Goal: Transaction & Acquisition: Purchase product/service

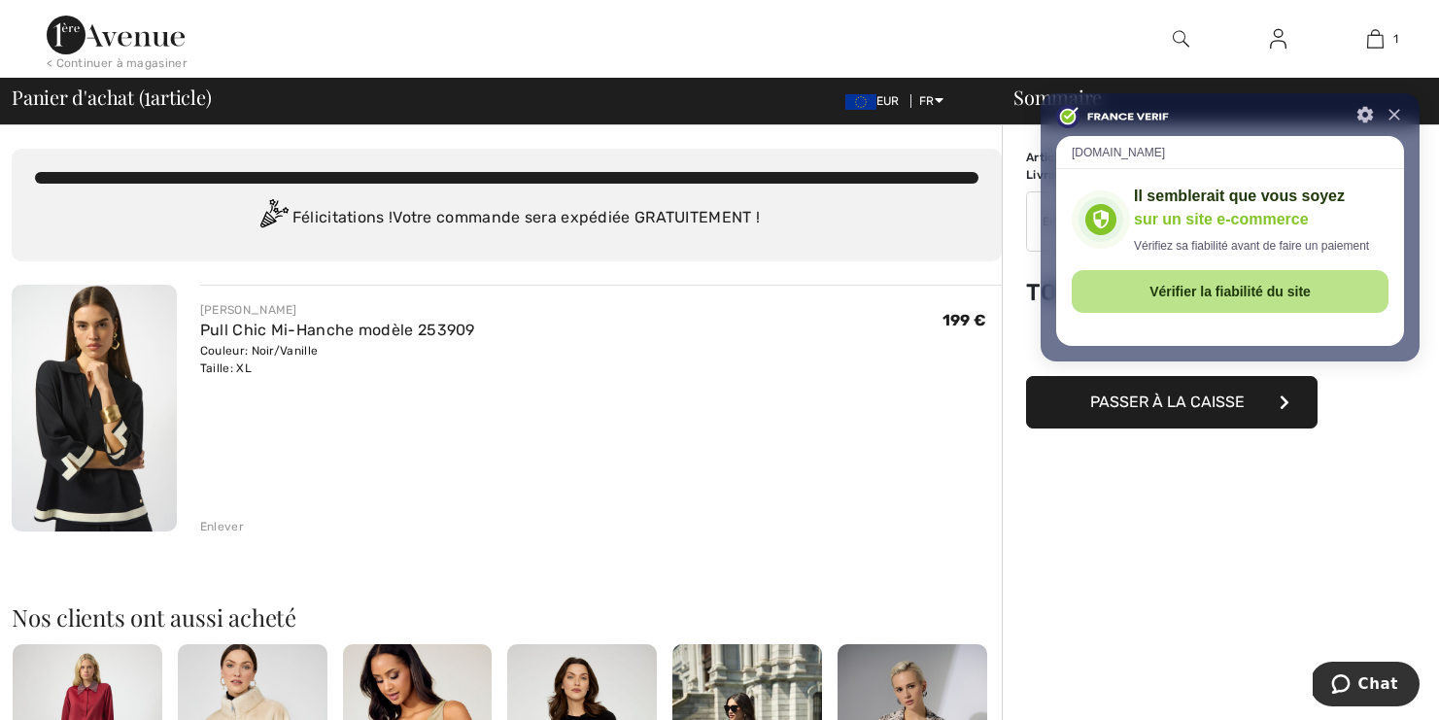
type input "NEW15"
type input "FLASH15"
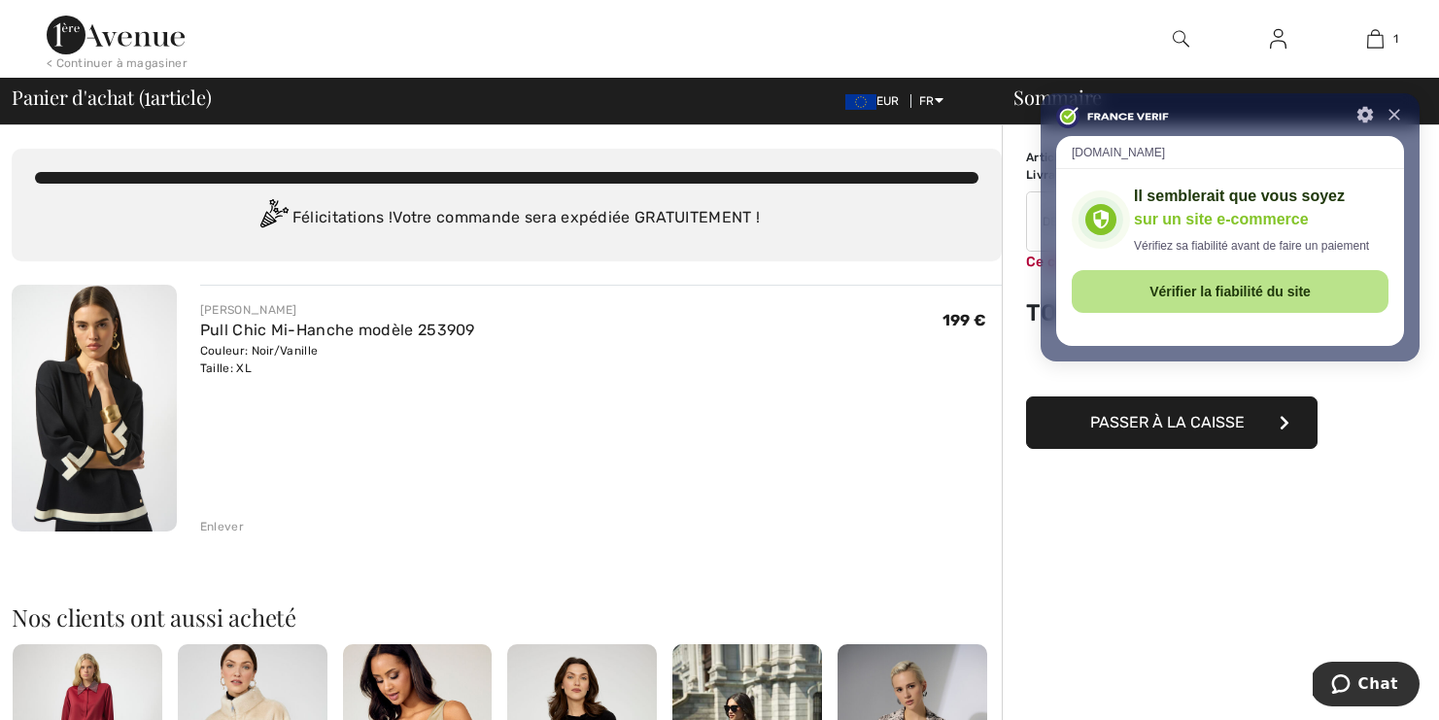
type input "FREEDENIMBAG"
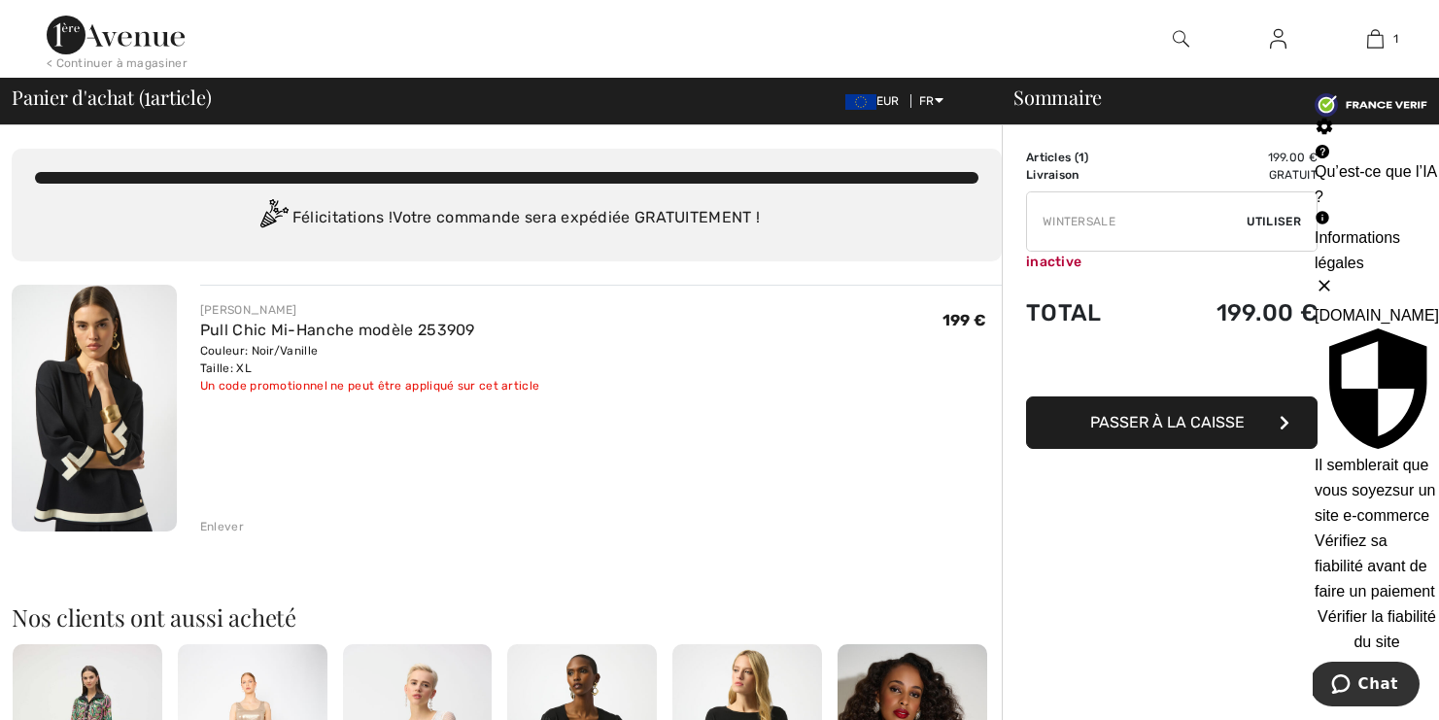
type input "NEW10"
type input "FREEXPRESS"
type input "LAB0URDAY16"
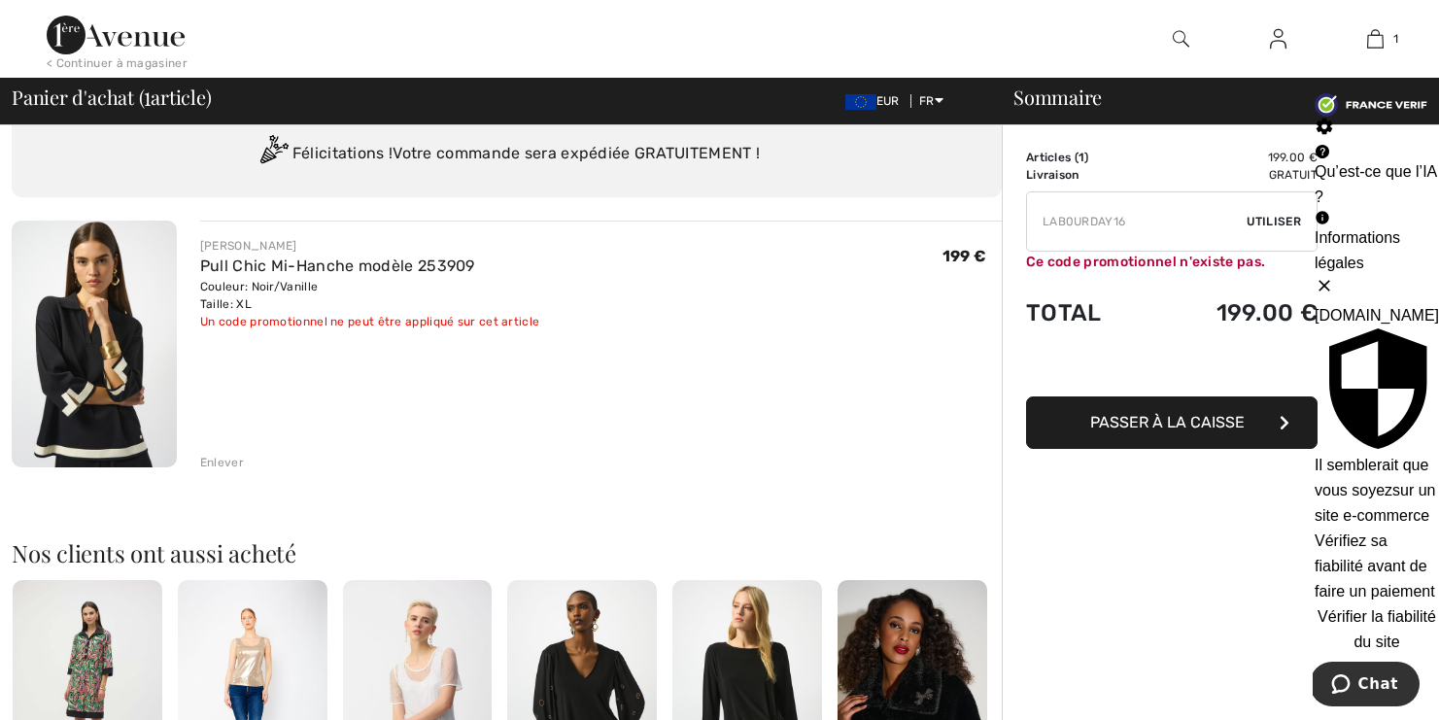
scroll to position [63, 0]
click at [1393, 276] on button at bounding box center [1377, 285] width 124 height 19
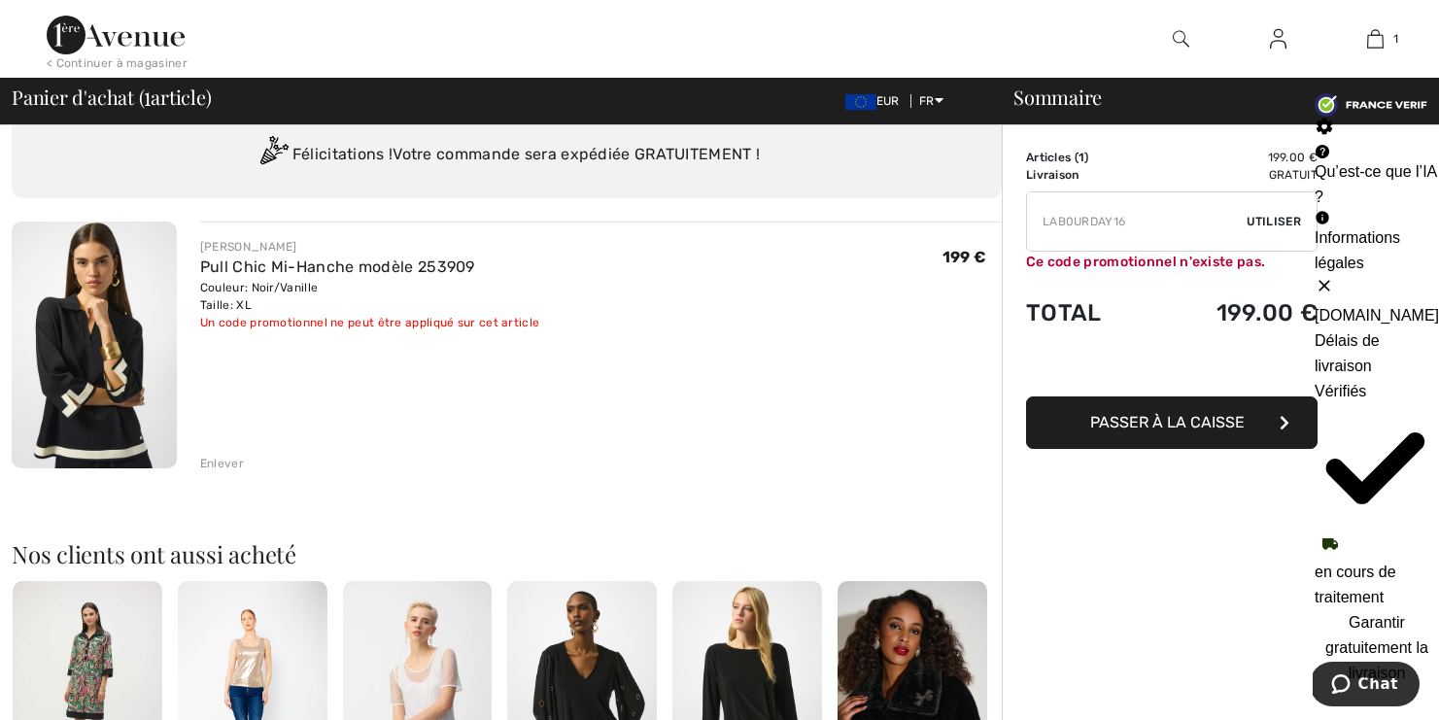
click at [1393, 276] on button at bounding box center [1377, 285] width 124 height 19
